Goal: Information Seeking & Learning: Learn about a topic

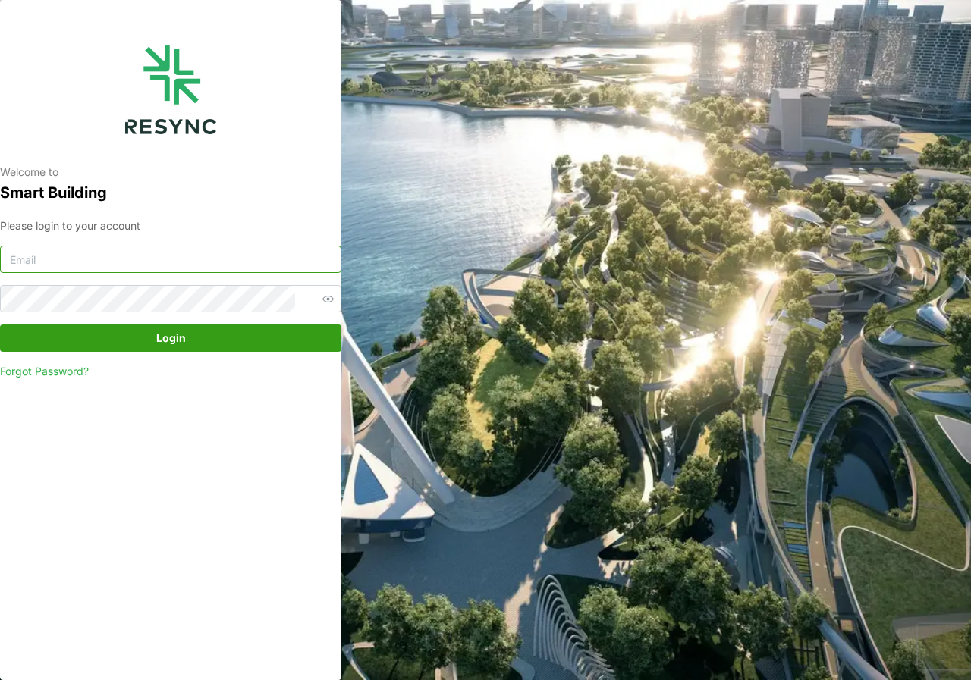
type input "[DOMAIN_NAME][EMAIL_ADDRESS][DOMAIN_NAME]"
click at [130, 342] on span "Login" at bounding box center [170, 338] width 313 height 26
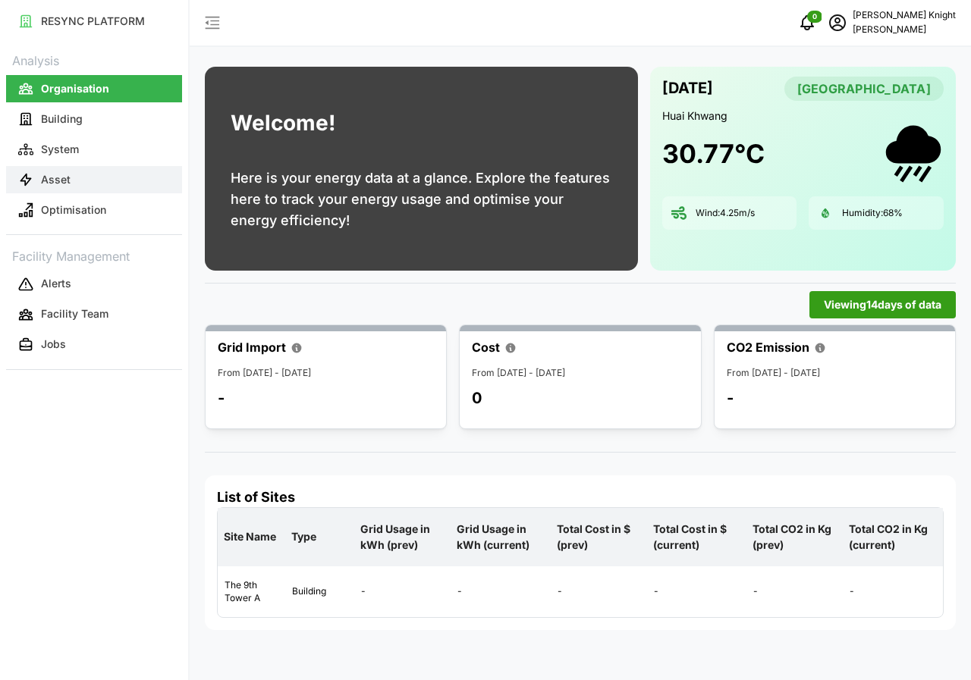
click at [58, 176] on p "Asset" at bounding box center [56, 179] width 30 height 15
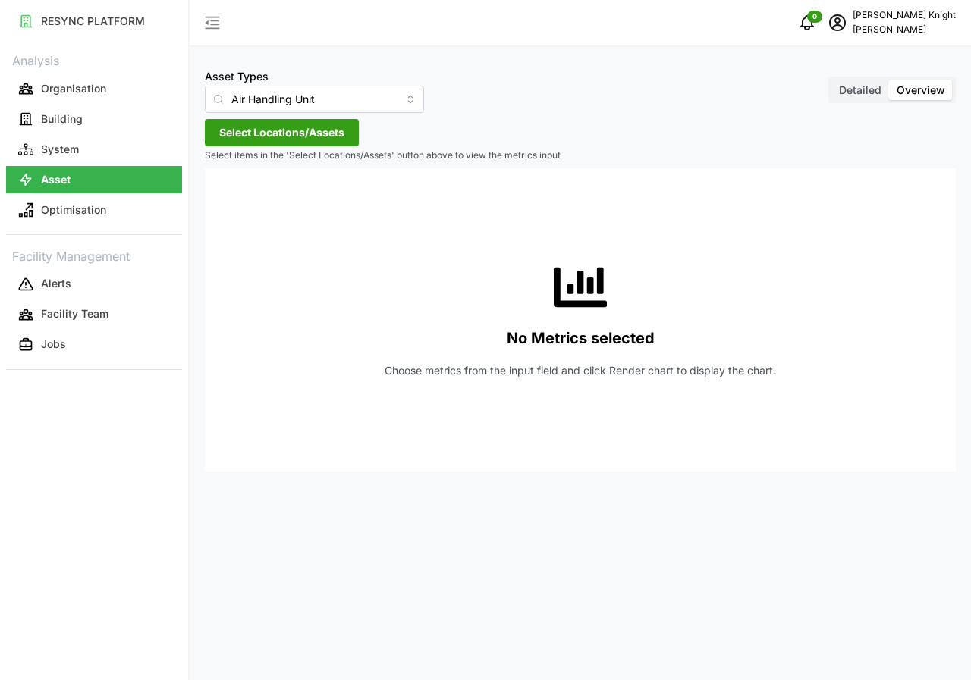
click at [859, 88] on span "Detailed" at bounding box center [860, 89] width 42 height 13
click at [831, 80] on input "Detailed" at bounding box center [831, 80] width 0 height 0
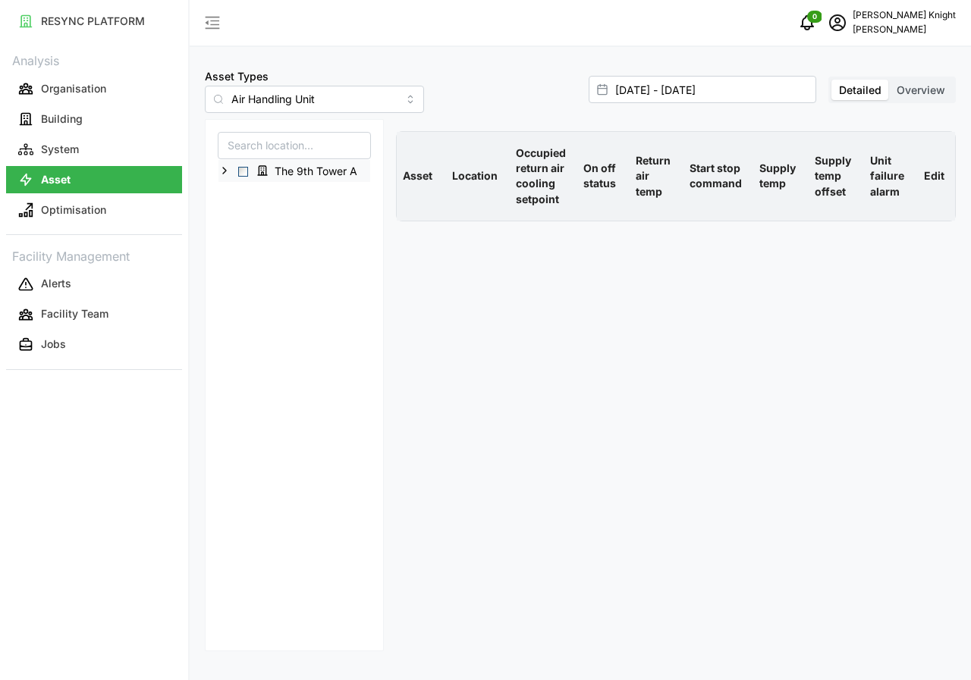
click at [244, 175] on span "Select The 9th Tower A" at bounding box center [243, 172] width 10 height 10
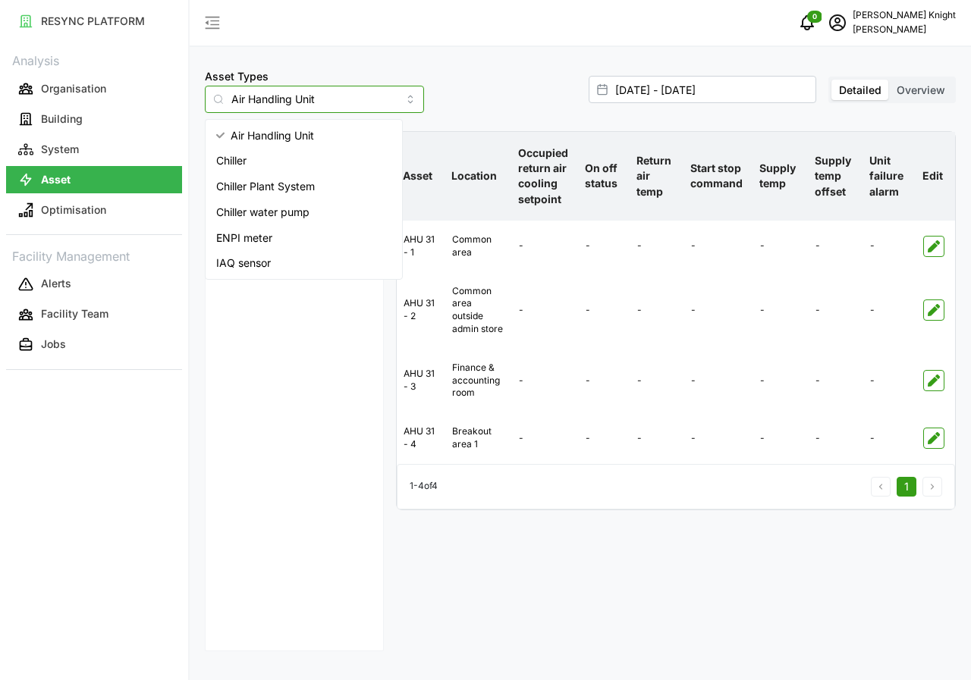
click at [391, 99] on input "Air Handling Unit" at bounding box center [314, 99] width 219 height 27
click at [288, 262] on div "IAQ sensor" at bounding box center [304, 263] width 190 height 26
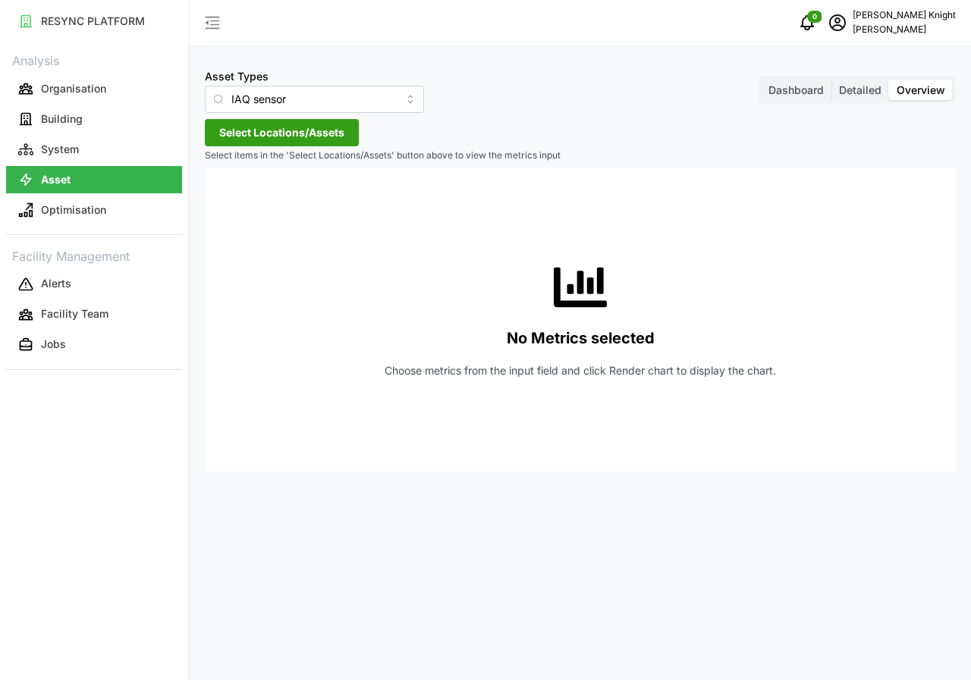
click at [847, 89] on span "Detailed" at bounding box center [860, 89] width 42 height 13
click at [831, 80] on input "Detailed" at bounding box center [831, 80] width 0 height 0
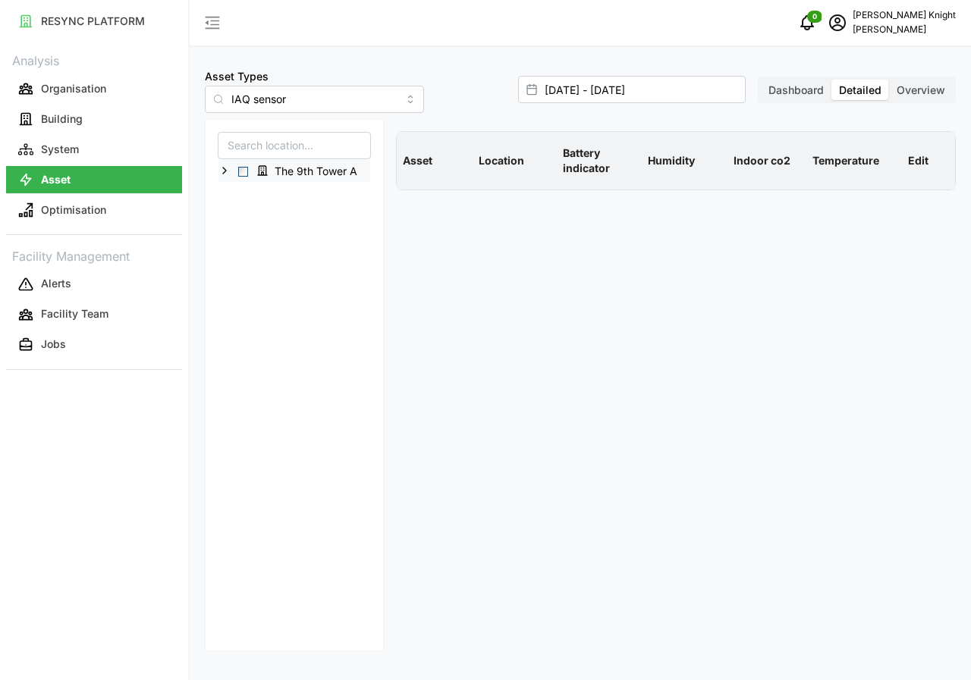
click at [247, 172] on span "Select The 9th Tower A" at bounding box center [243, 172] width 10 height 10
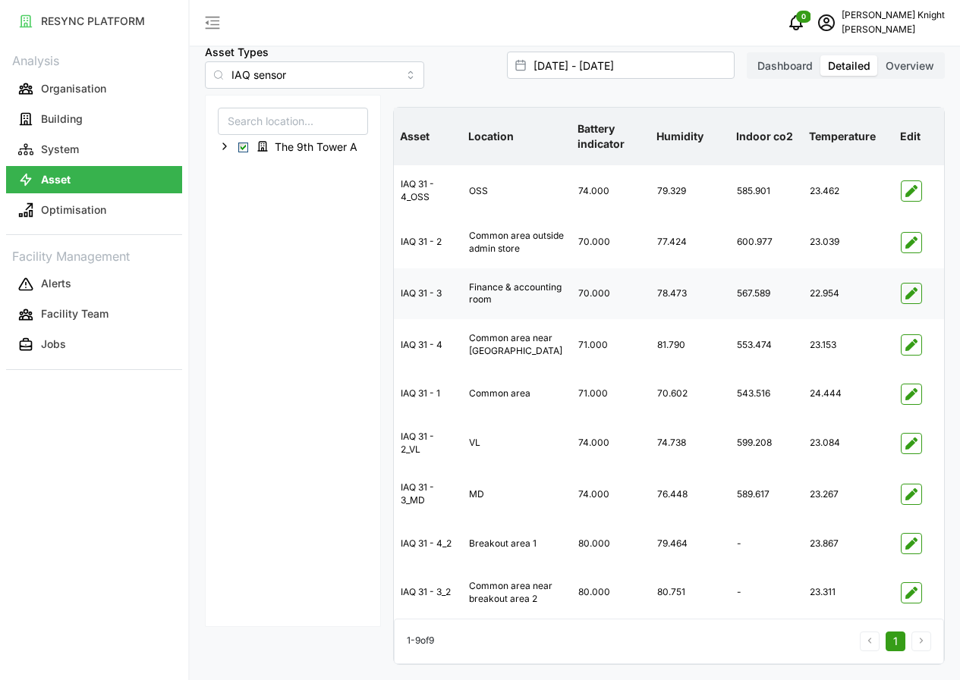
scroll to position [58, 0]
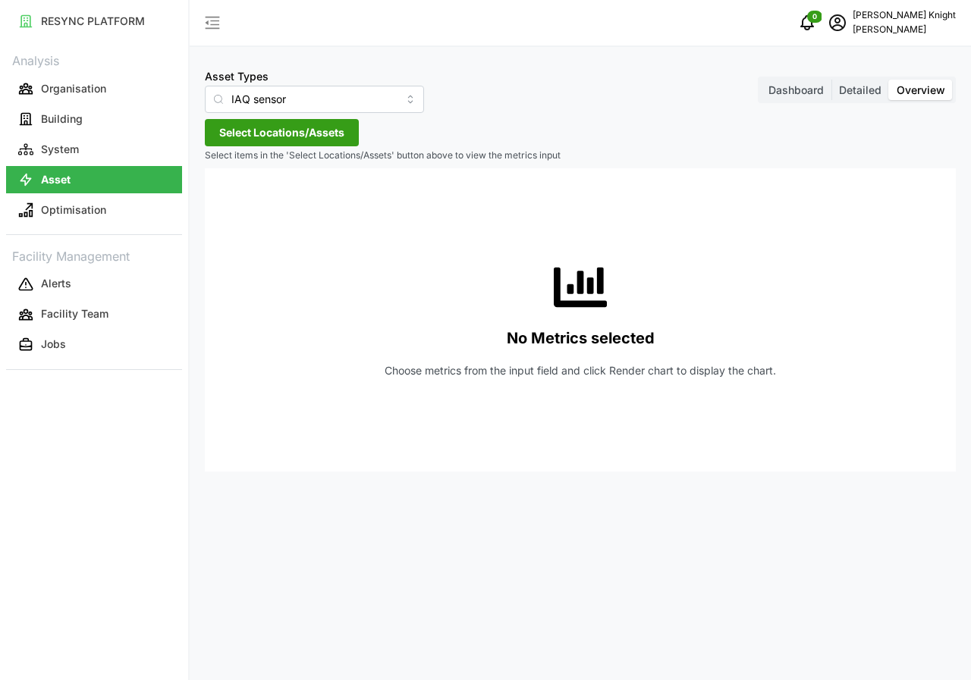
type input "Air Handling Unit"
